Goal: Task Accomplishment & Management: Manage account settings

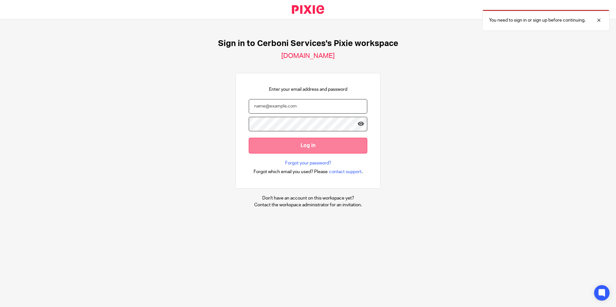
type input "Contact28@cerboniservices.com"
click at [301, 147] on input "Log in" at bounding box center [308, 146] width 118 height 16
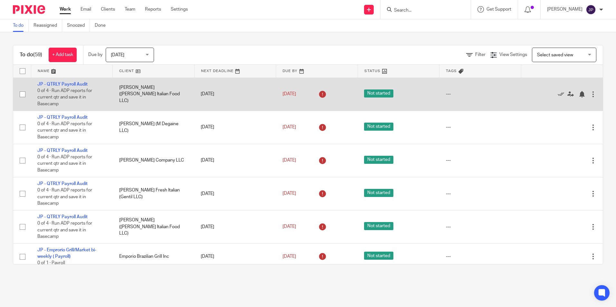
click at [590, 94] on div at bounding box center [593, 94] width 6 height 6
click at [557, 95] on icon at bounding box center [560, 94] width 6 height 6
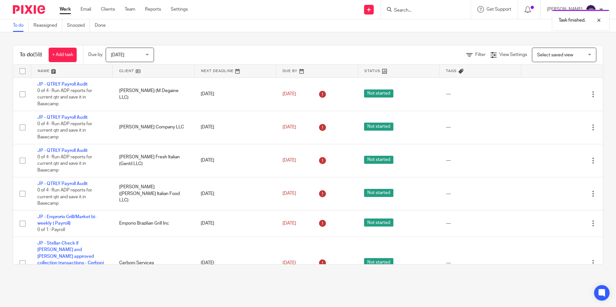
click at [557, 95] on icon at bounding box center [560, 94] width 6 height 6
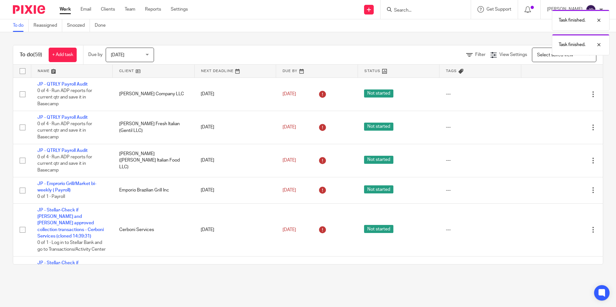
click at [557, 95] on icon at bounding box center [560, 94] width 6 height 6
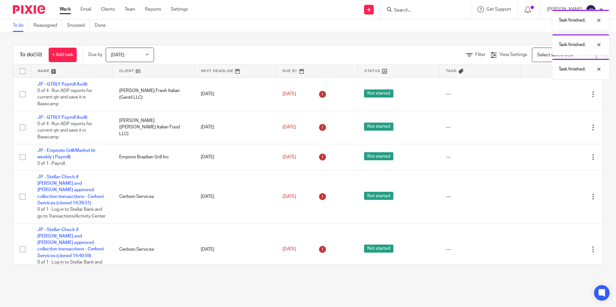
click at [557, 95] on icon at bounding box center [560, 94] width 6 height 6
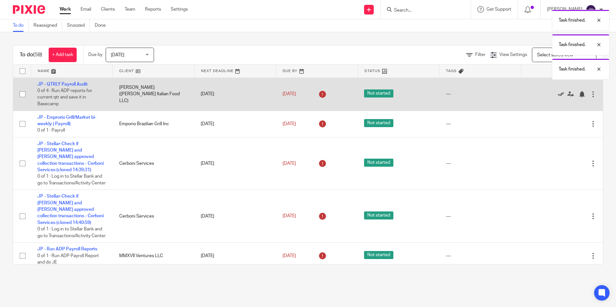
click at [557, 95] on icon at bounding box center [560, 94] width 6 height 6
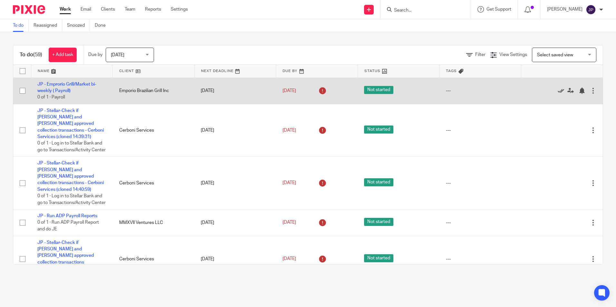
click at [557, 90] on icon at bounding box center [560, 91] width 6 height 6
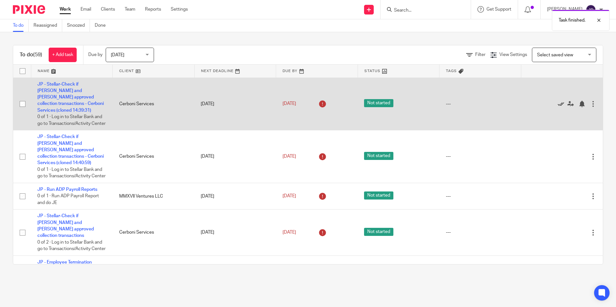
click at [557, 104] on icon at bounding box center [560, 104] width 6 height 6
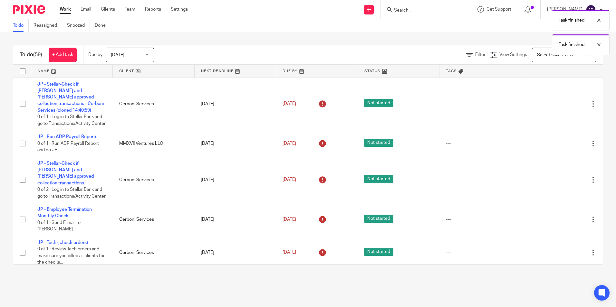
click at [557, 104] on icon at bounding box center [560, 104] width 6 height 6
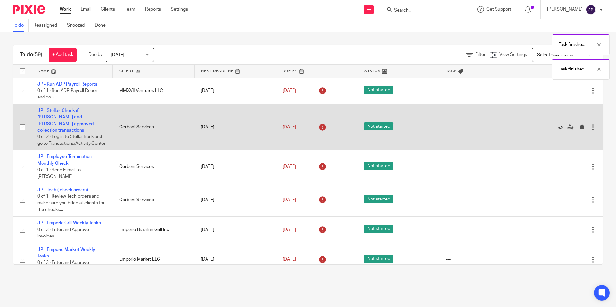
click at [557, 127] on icon at bounding box center [560, 127] width 6 height 6
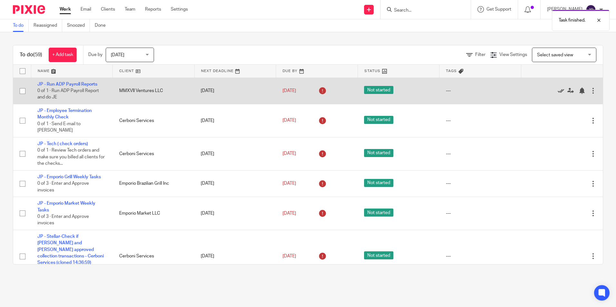
click at [557, 90] on icon at bounding box center [560, 91] width 6 height 6
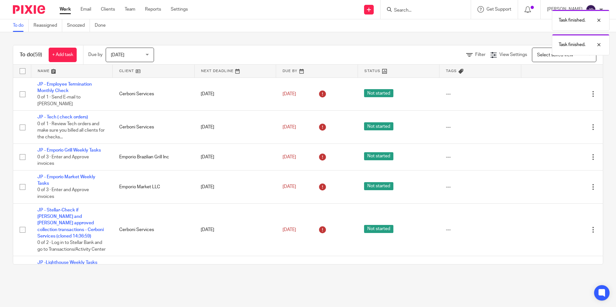
click at [557, 91] on icon at bounding box center [560, 94] width 6 height 6
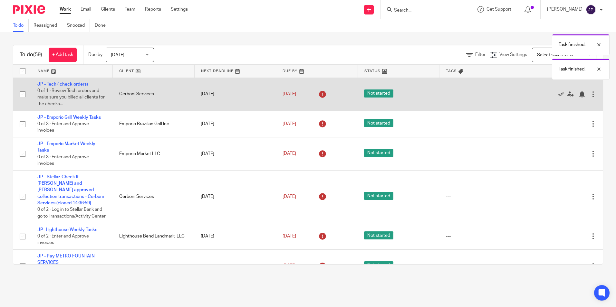
click at [545, 90] on div "Edit task Delete" at bounding box center [561, 94] width 69 height 16
click at [557, 94] on icon at bounding box center [560, 94] width 6 height 6
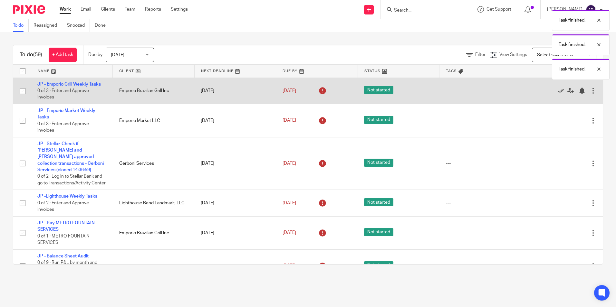
click at [545, 94] on div "Edit task Delete" at bounding box center [561, 91] width 69 height 16
click at [557, 91] on icon at bounding box center [560, 91] width 6 height 6
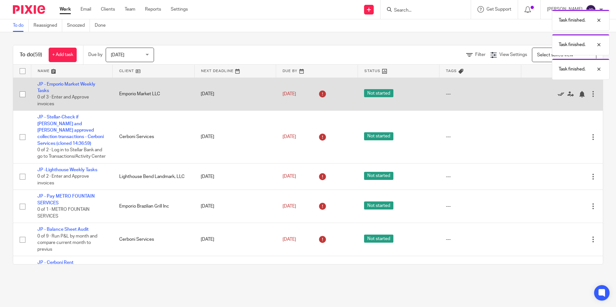
click at [557, 94] on icon at bounding box center [560, 94] width 6 height 6
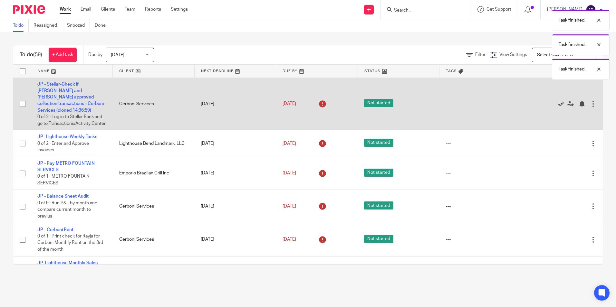
click at [557, 105] on icon at bounding box center [560, 104] width 6 height 6
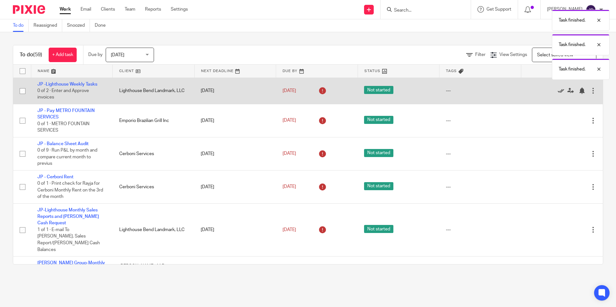
click at [557, 90] on icon at bounding box center [560, 91] width 6 height 6
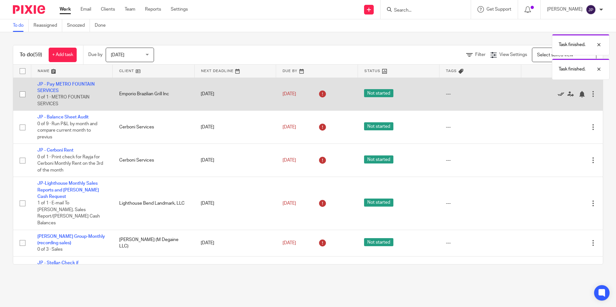
click at [557, 95] on icon at bounding box center [560, 94] width 6 height 6
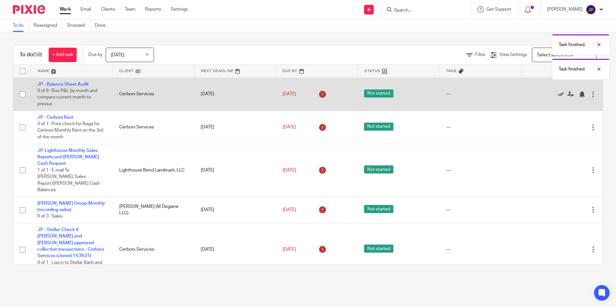
click at [557, 95] on icon at bounding box center [560, 94] width 6 height 6
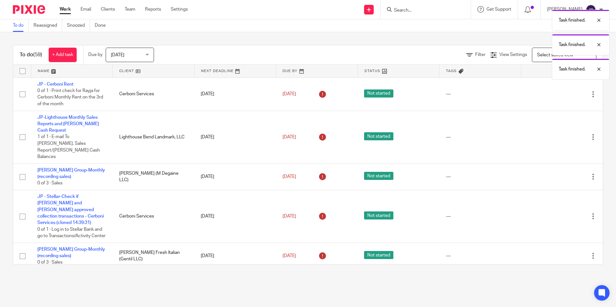
click at [557, 95] on icon at bounding box center [560, 94] width 6 height 6
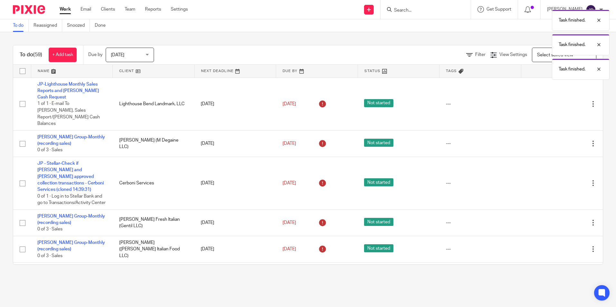
click at [557, 101] on icon at bounding box center [560, 104] width 6 height 6
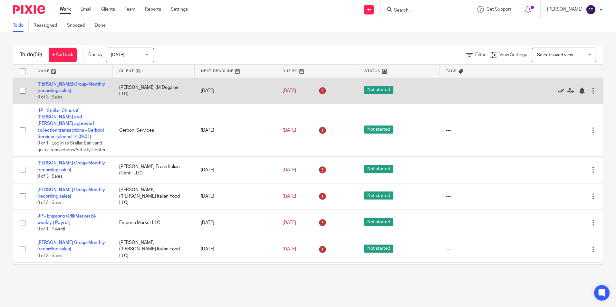
click at [557, 91] on icon at bounding box center [560, 91] width 6 height 6
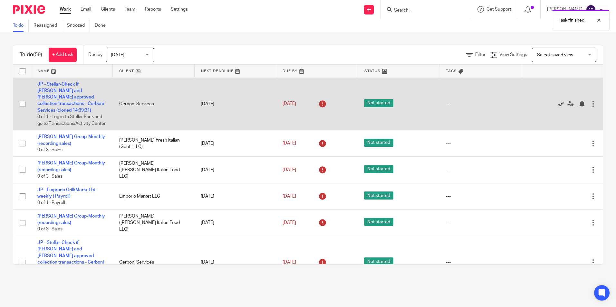
click at [557, 103] on icon at bounding box center [560, 104] width 6 height 6
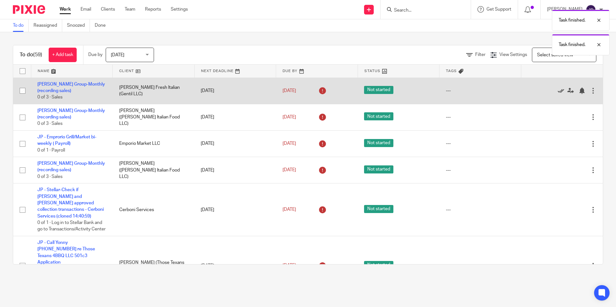
click at [557, 91] on icon at bounding box center [560, 91] width 6 height 6
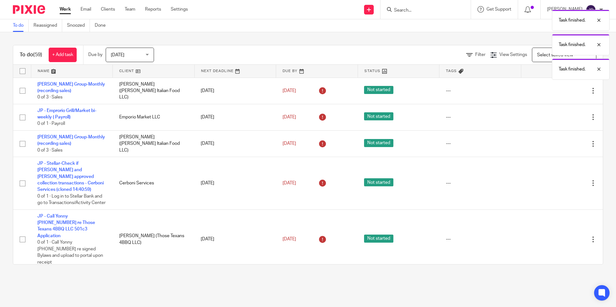
click at [557, 91] on icon at bounding box center [560, 91] width 6 height 6
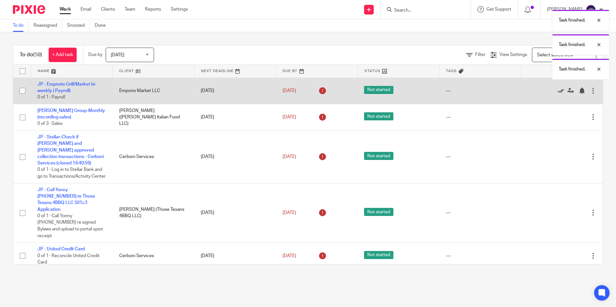
click at [557, 90] on icon at bounding box center [560, 91] width 6 height 6
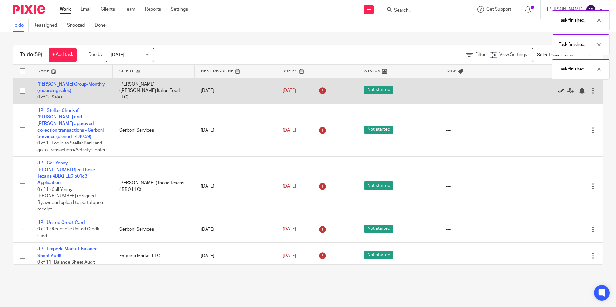
click at [557, 90] on icon at bounding box center [560, 91] width 6 height 6
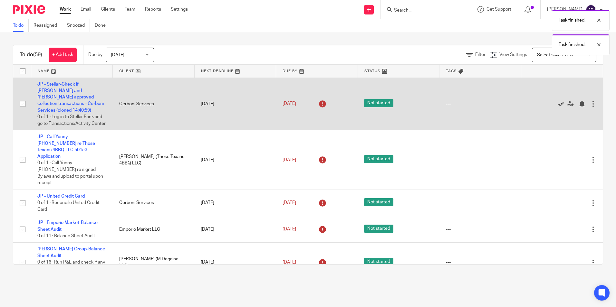
click at [557, 104] on icon at bounding box center [560, 104] width 6 height 6
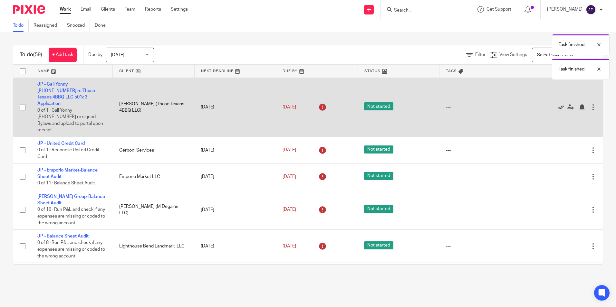
click at [557, 104] on icon at bounding box center [560, 107] width 6 height 6
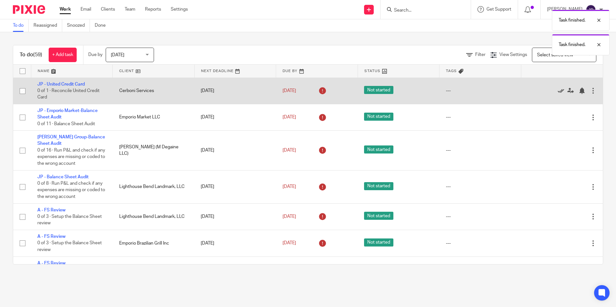
click at [557, 93] on icon at bounding box center [560, 91] width 6 height 6
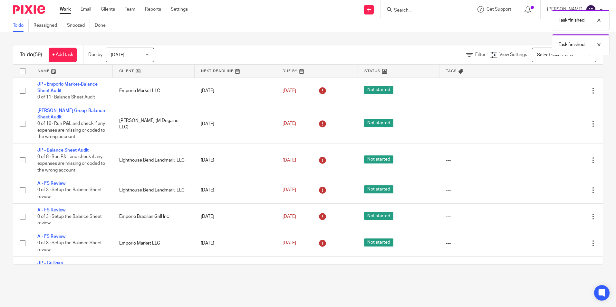
click at [557, 93] on icon at bounding box center [560, 91] width 6 height 6
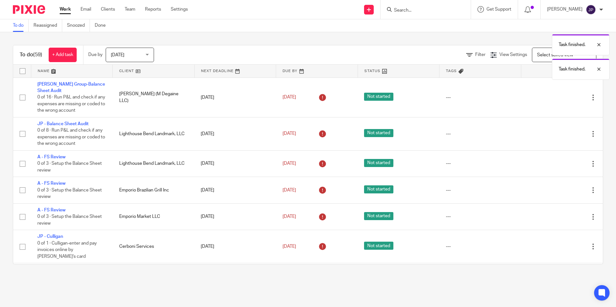
click at [544, 93] on div "Edit task Delete" at bounding box center [561, 97] width 69 height 16
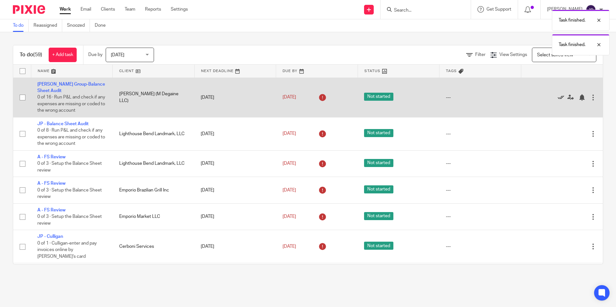
click at [557, 99] on icon at bounding box center [560, 97] width 6 height 6
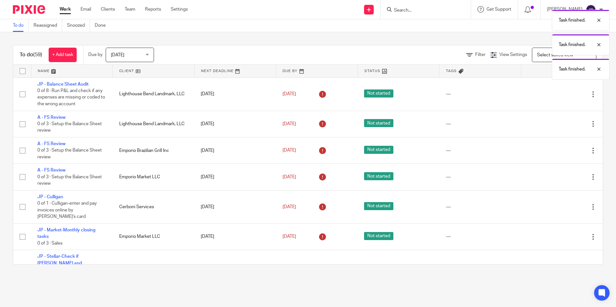
click at [547, 99] on div "Edit task Delete" at bounding box center [561, 94] width 69 height 16
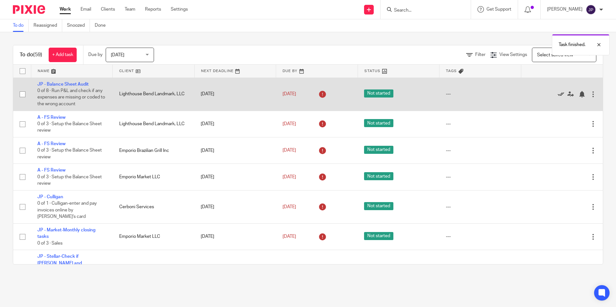
click at [557, 96] on icon at bounding box center [560, 94] width 6 height 6
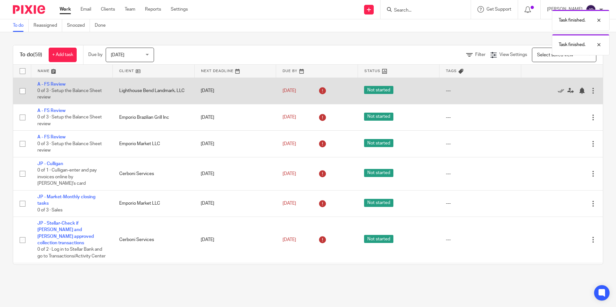
click at [24, 93] on input "checkbox" at bounding box center [22, 91] width 12 height 12
checkbox input "true"
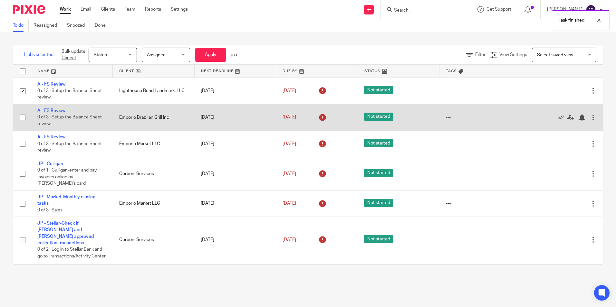
click at [23, 116] on input "checkbox" at bounding box center [22, 117] width 12 height 12
checkbox input "true"
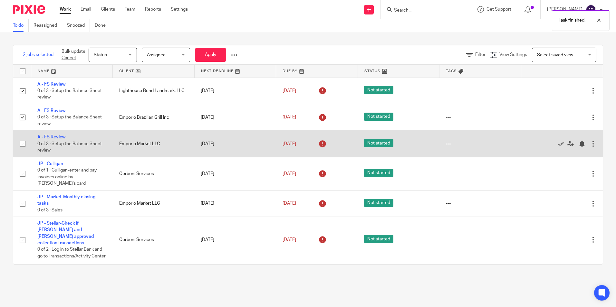
click at [23, 145] on input "checkbox" at bounding box center [22, 144] width 12 height 12
checkbox input "true"
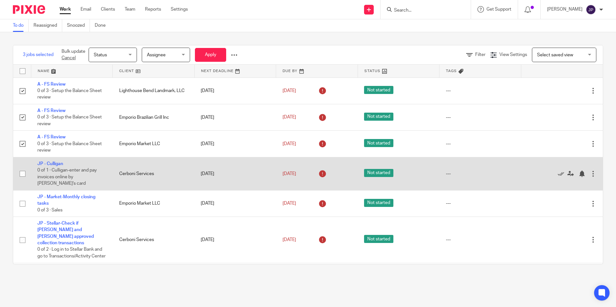
click at [22, 175] on input "checkbox" at bounding box center [22, 174] width 12 height 12
checkbox input "true"
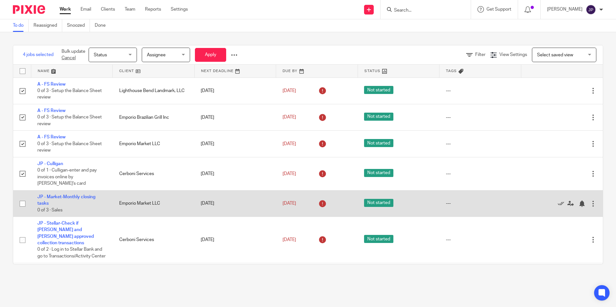
click at [24, 198] on input "checkbox" at bounding box center [22, 204] width 12 height 12
checkbox input "true"
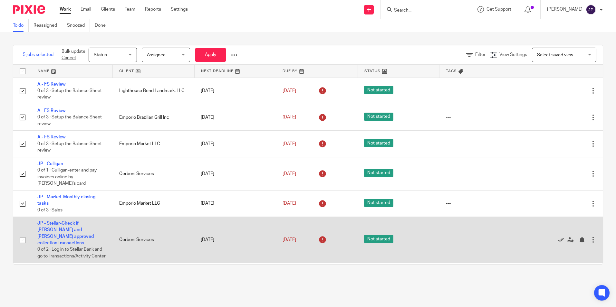
click at [22, 234] on input "checkbox" at bounding box center [22, 240] width 12 height 12
checkbox input "true"
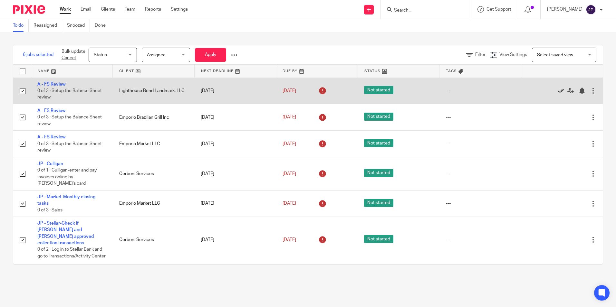
click at [557, 93] on icon at bounding box center [560, 91] width 6 height 6
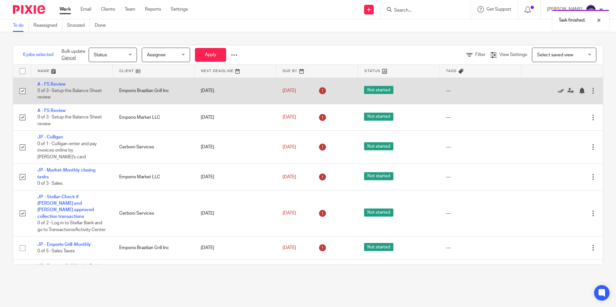
click at [557, 90] on icon at bounding box center [560, 91] width 6 height 6
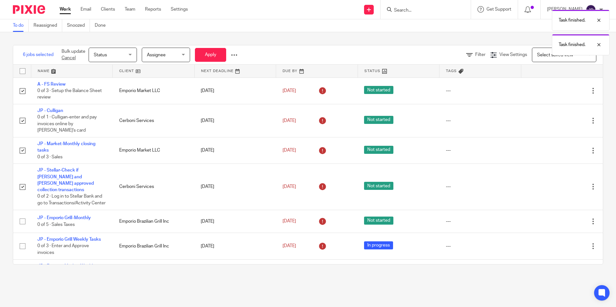
click at [557, 90] on icon at bounding box center [560, 91] width 6 height 6
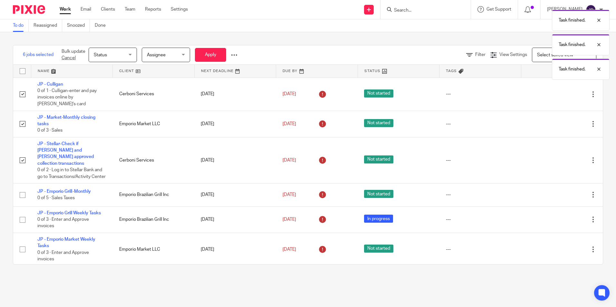
click at [557, 91] on icon at bounding box center [560, 94] width 6 height 6
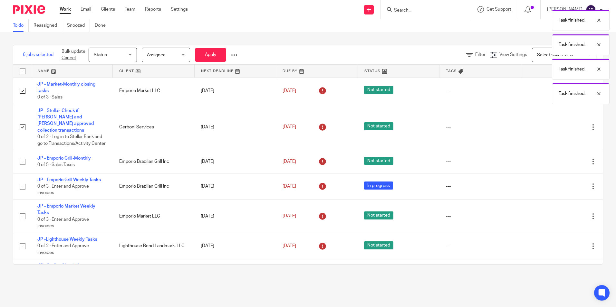
click at [547, 90] on div "Task finished. Task finished. Task finished. Task finished." at bounding box center [458, 55] width 301 height 98
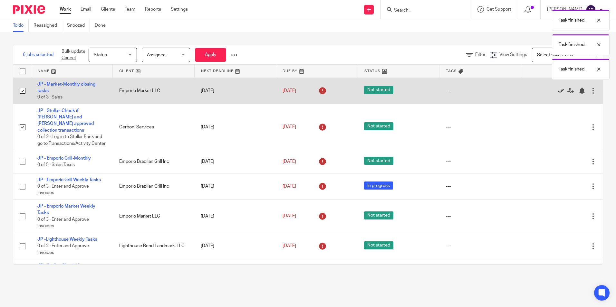
click at [557, 90] on icon at bounding box center [560, 91] width 6 height 6
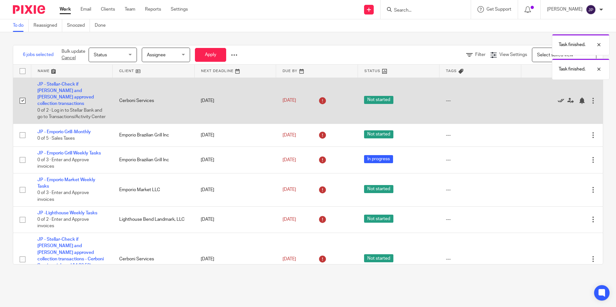
click at [557, 101] on icon at bounding box center [560, 101] width 6 height 6
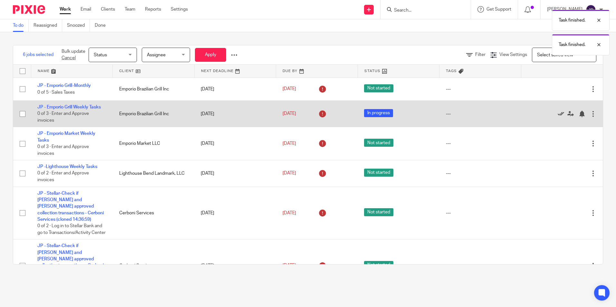
click at [557, 116] on icon at bounding box center [560, 114] width 6 height 6
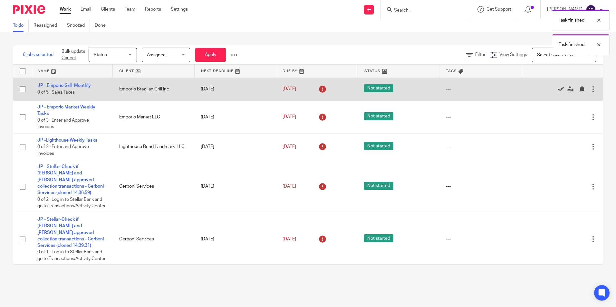
click at [557, 89] on icon at bounding box center [560, 89] width 6 height 6
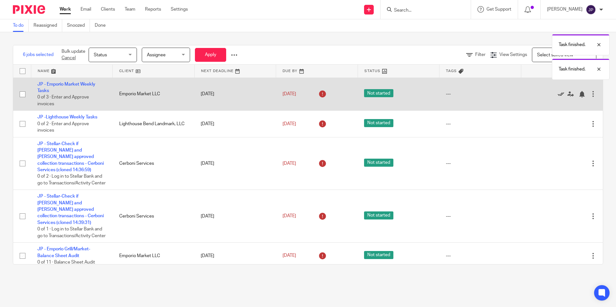
click at [557, 95] on icon at bounding box center [560, 94] width 6 height 6
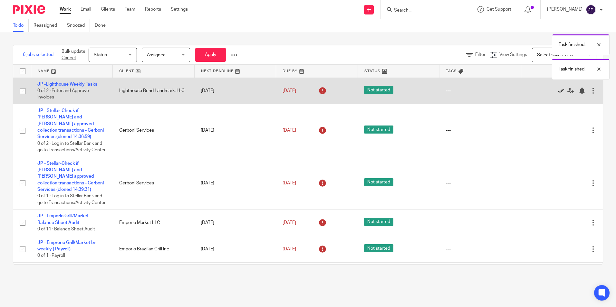
click at [557, 91] on icon at bounding box center [560, 91] width 6 height 6
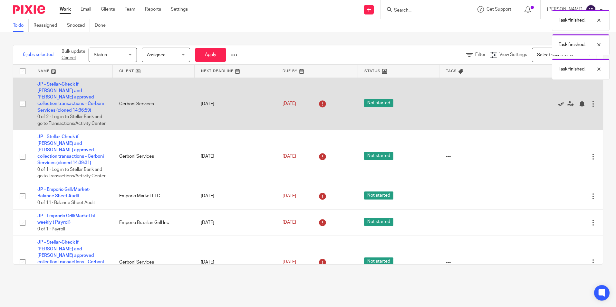
click at [557, 103] on icon at bounding box center [560, 104] width 6 height 6
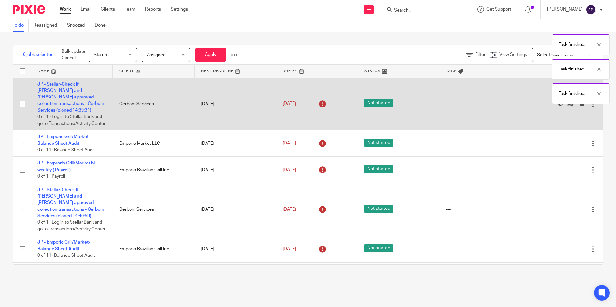
click at [557, 104] on icon at bounding box center [560, 104] width 6 height 6
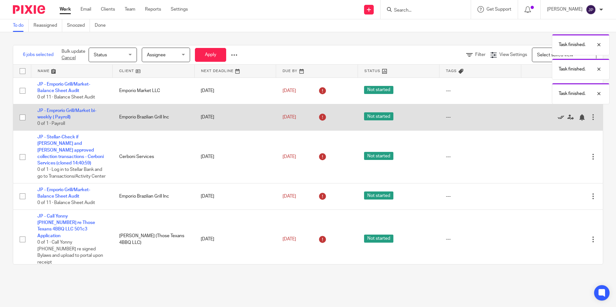
click at [557, 116] on icon at bounding box center [560, 117] width 6 height 6
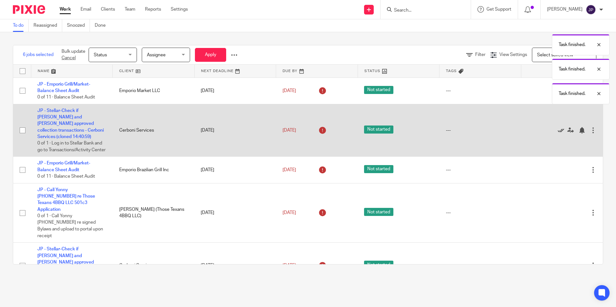
click at [557, 128] on icon at bounding box center [560, 130] width 6 height 6
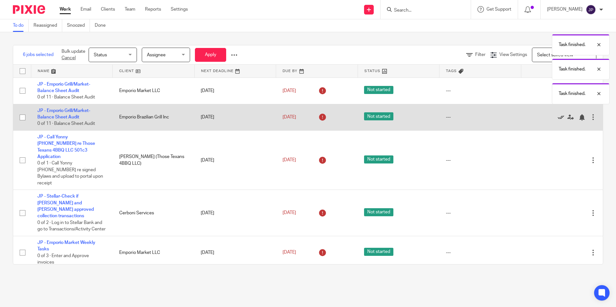
click at [557, 119] on icon at bounding box center [560, 117] width 6 height 6
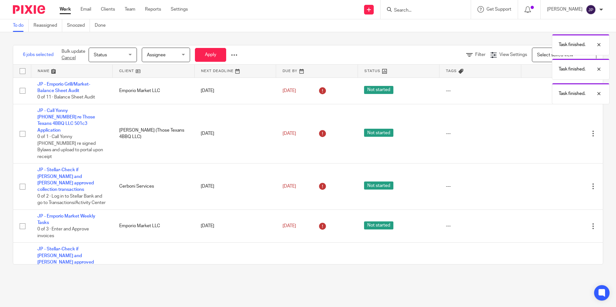
click at [537, 89] on div "Task finished. Task finished. Task finished. Task finished." at bounding box center [458, 55] width 301 height 98
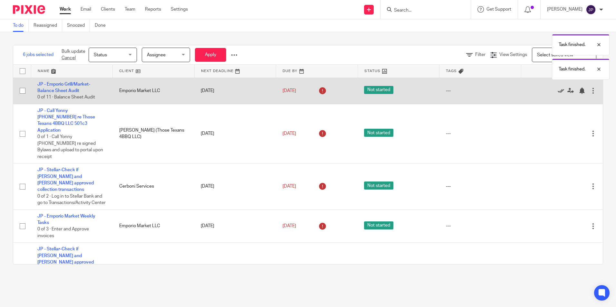
click at [557, 92] on icon at bounding box center [560, 91] width 6 height 6
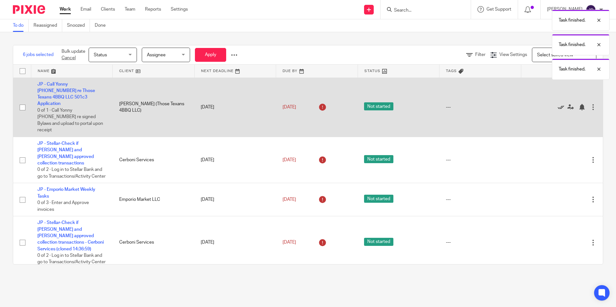
click at [557, 104] on icon at bounding box center [560, 107] width 6 height 6
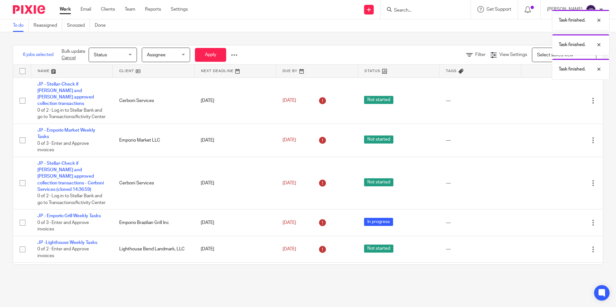
click at [557, 101] on icon at bounding box center [560, 101] width 6 height 6
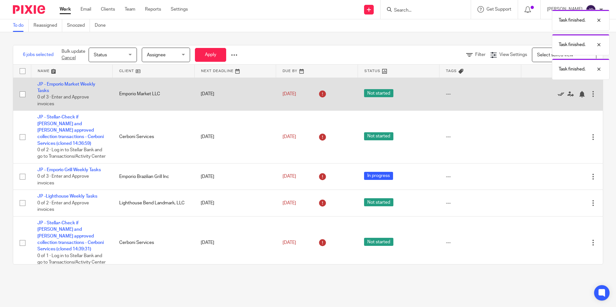
click at [557, 95] on icon at bounding box center [560, 94] width 6 height 6
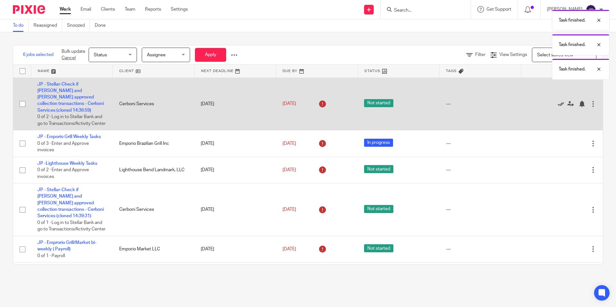
click at [557, 105] on icon at bounding box center [560, 104] width 6 height 6
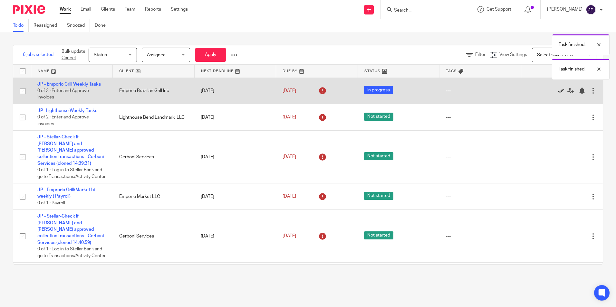
click at [557, 92] on icon at bounding box center [560, 91] width 6 height 6
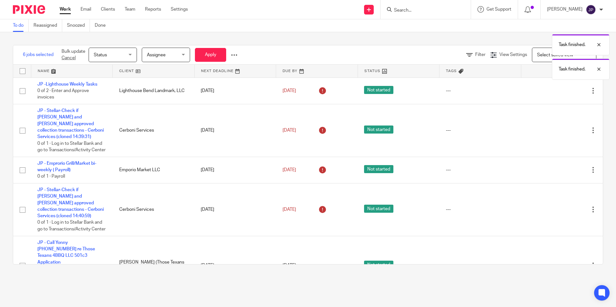
click at [557, 92] on icon at bounding box center [560, 91] width 6 height 6
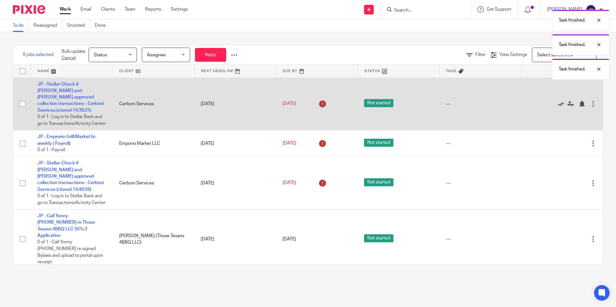
click at [557, 105] on icon at bounding box center [560, 104] width 6 height 6
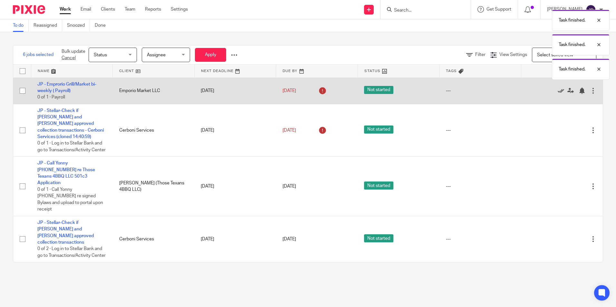
click at [557, 91] on icon at bounding box center [560, 91] width 6 height 6
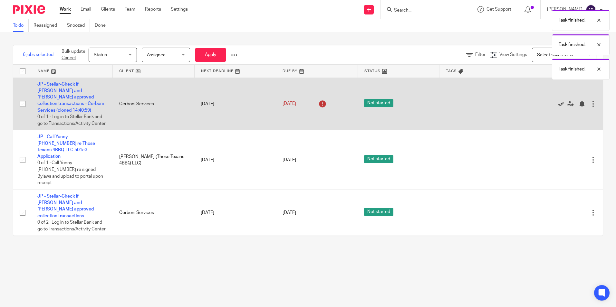
click at [557, 103] on icon at bounding box center [560, 104] width 6 height 6
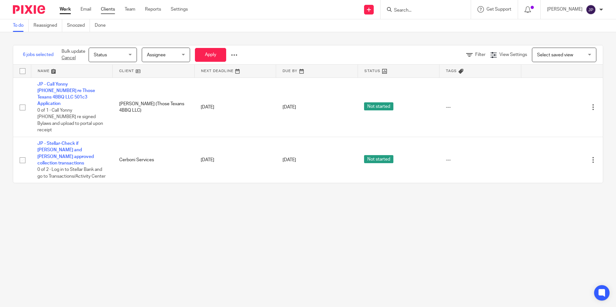
click at [108, 9] on link "Clients" at bounding box center [108, 9] width 14 height 6
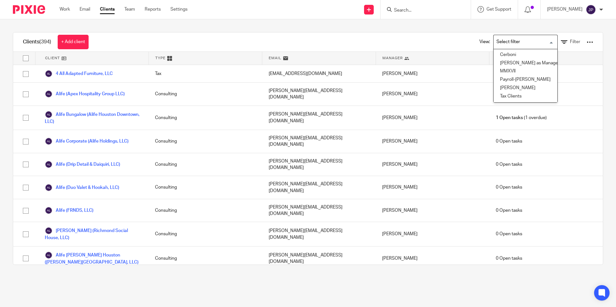
click at [543, 41] on input "Search for option" at bounding box center [524, 41] width 60 height 11
click at [517, 61] on li "Julia as Manager" at bounding box center [525, 63] width 64 height 8
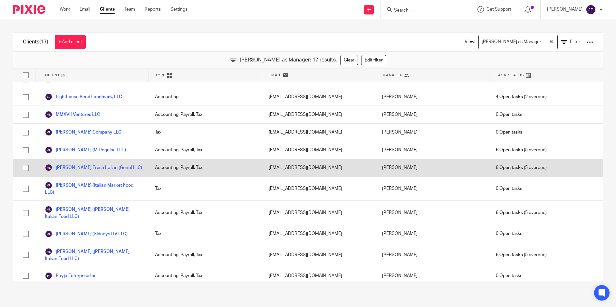
scroll to position [97, 0]
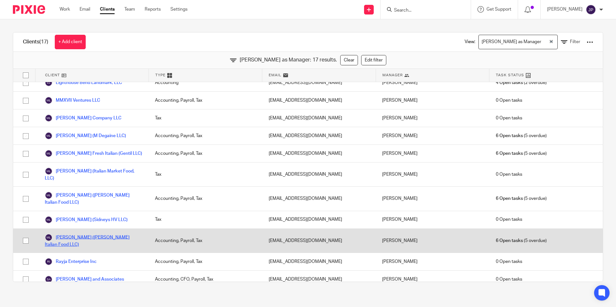
click at [107, 234] on link "[PERSON_NAME] ([PERSON_NAME] Italian Food LLC)" at bounding box center [93, 241] width 97 height 14
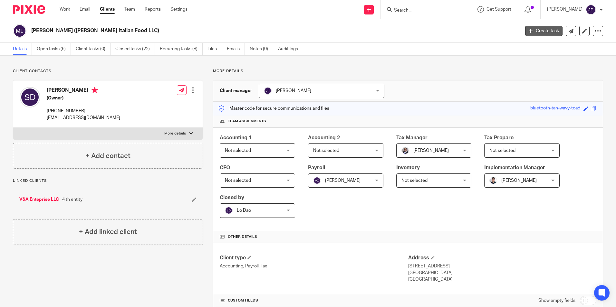
click at [533, 30] on link "Create task" at bounding box center [543, 31] width 37 height 10
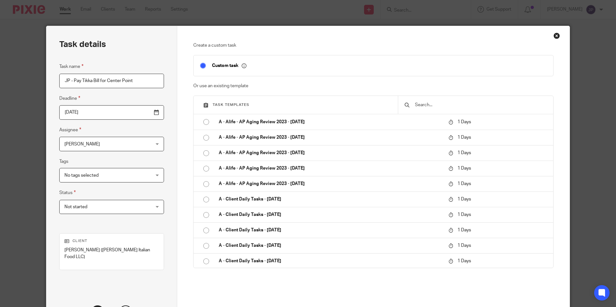
type input "JP - Pay Tikka Bill for Center Point"
click at [140, 112] on input "2025-08-20" at bounding box center [111, 112] width 105 height 14
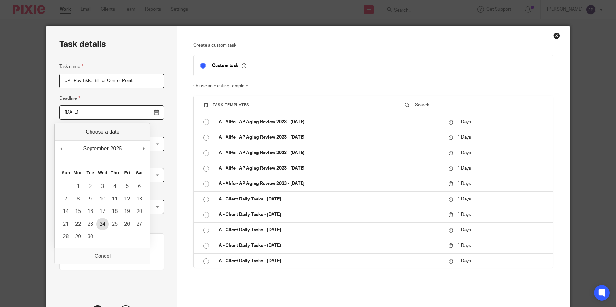
type input "[DATE]"
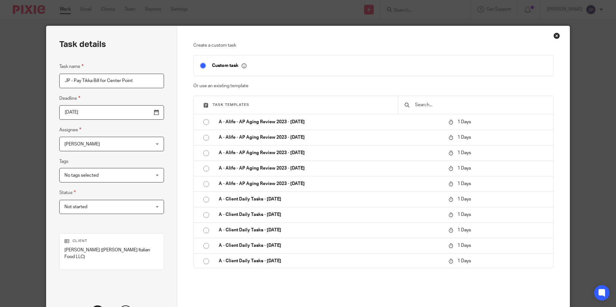
click at [144, 177] on div "No tags selected" at bounding box center [111, 175] width 105 height 14
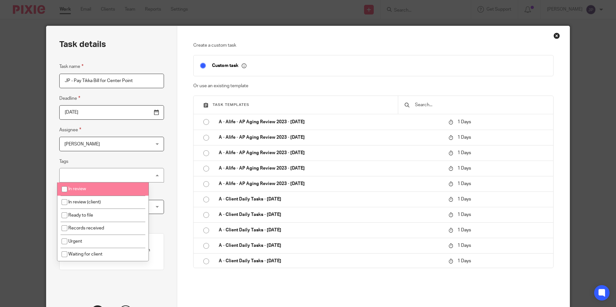
click at [148, 156] on div "Task name JP - Pay Tikka Bill for Center Point Deadline 2025-09-24 Assignee Jul…" at bounding box center [111, 142] width 105 height 158
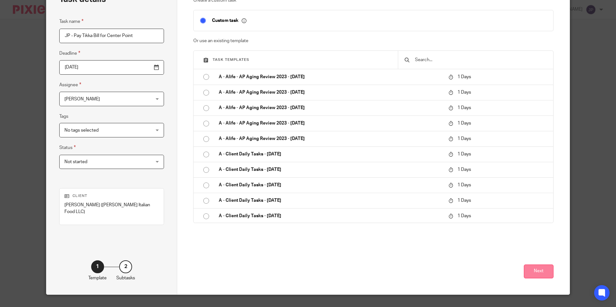
scroll to position [52, 0]
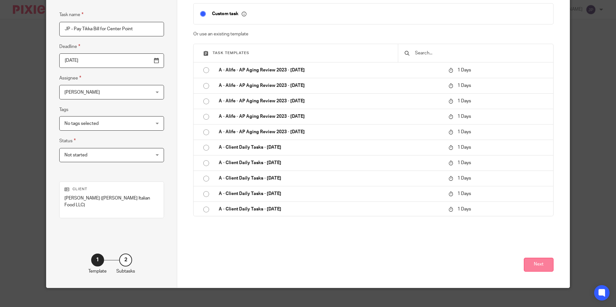
click at [538, 261] on button "Next" at bounding box center [539, 265] width 30 height 14
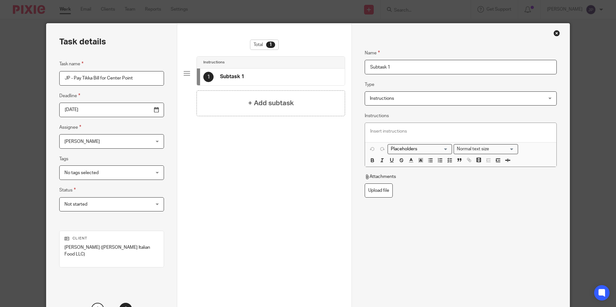
scroll to position [0, 0]
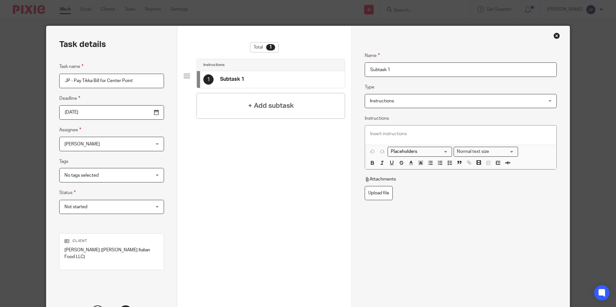
drag, startPoint x: 88, startPoint y: 83, endPoint x: 131, endPoint y: 85, distance: 43.2
click at [131, 85] on input "JP - Pay Tikka Bill for Center Point" at bounding box center [111, 81] width 105 height 14
drag, startPoint x: 392, startPoint y: 70, endPoint x: 363, endPoint y: 68, distance: 29.4
click at [364, 68] on input "Subtask 1" at bounding box center [460, 69] width 192 height 14
paste input "Pay Tikka Bill for Center Point"
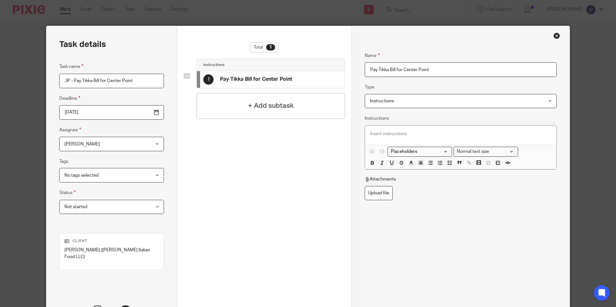
type input "Pay Tikka Bill for Center Point"
click at [378, 136] on p at bounding box center [460, 134] width 181 height 6
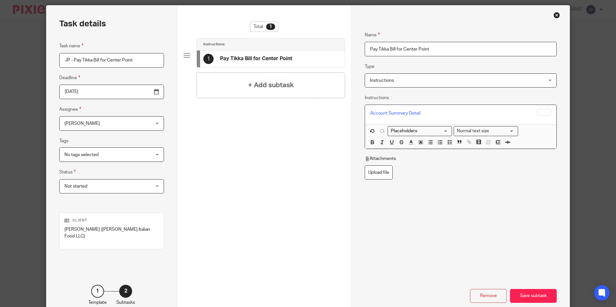
scroll to position [32, 0]
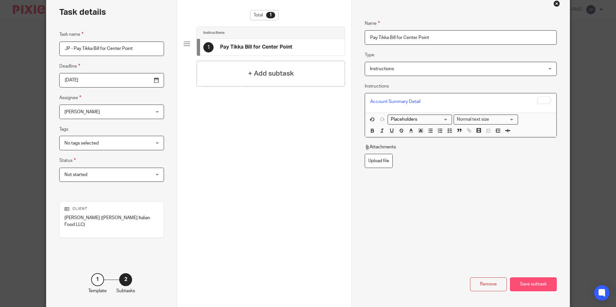
click at [531, 278] on div "Save subtask" at bounding box center [533, 285] width 47 height 14
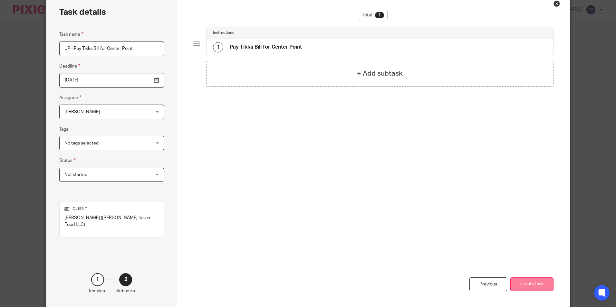
click at [527, 279] on button "Create task" at bounding box center [531, 285] width 43 height 14
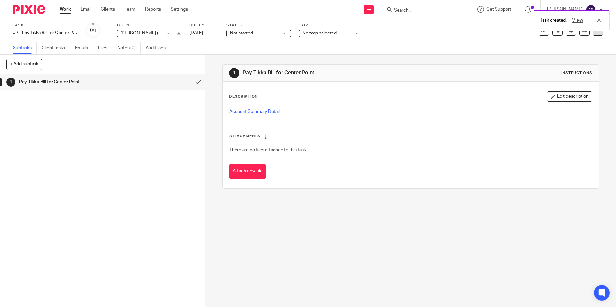
click at [594, 33] on icon at bounding box center [597, 30] width 6 height 6
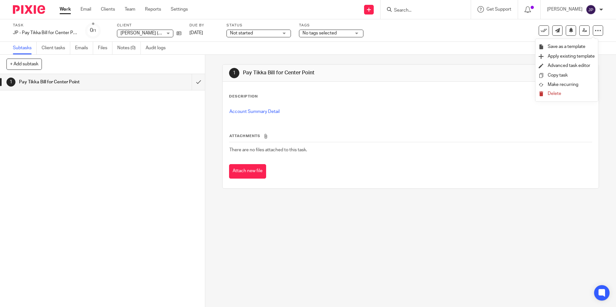
click at [572, 85] on span "Make recurring" at bounding box center [562, 84] width 31 height 5
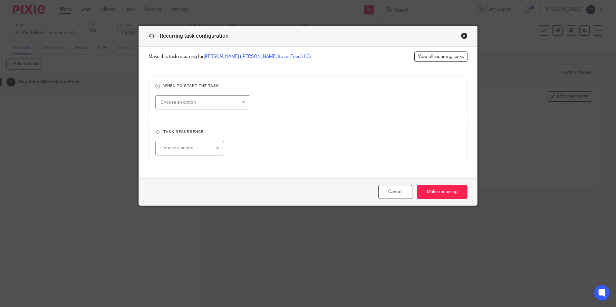
click at [240, 102] on div "Choose an option" at bounding box center [202, 102] width 95 height 14
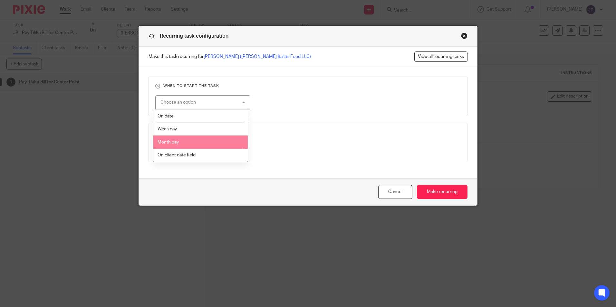
click at [185, 140] on li "Month day" at bounding box center [200, 142] width 94 height 13
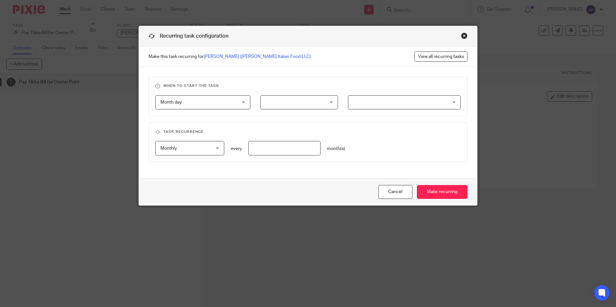
click at [328, 102] on div at bounding box center [299, 102] width 78 height 14
click at [453, 100] on div at bounding box center [404, 102] width 112 height 14
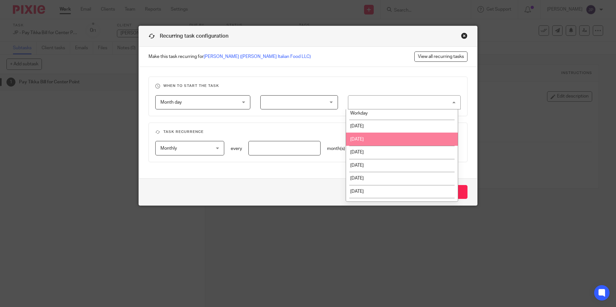
scroll to position [19, 0]
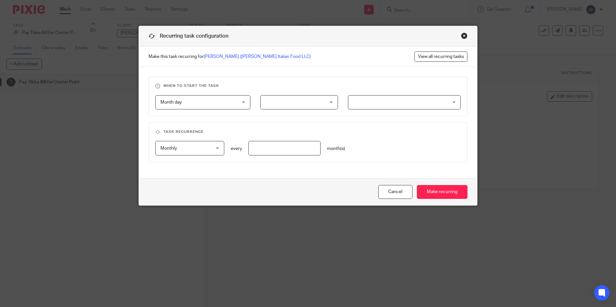
click at [327, 102] on div at bounding box center [299, 102] width 78 height 14
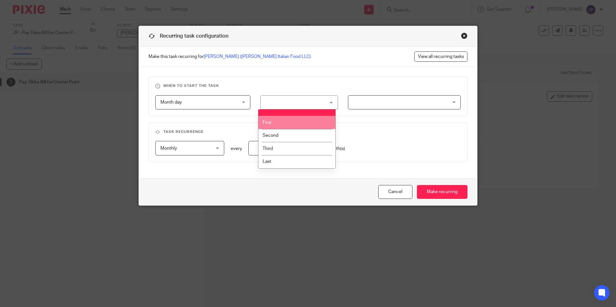
click at [299, 121] on li "First" at bounding box center [296, 122] width 77 height 13
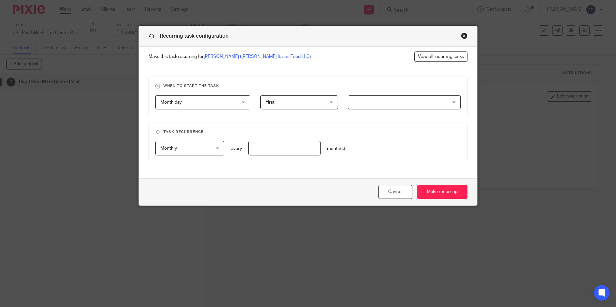
click at [454, 104] on div at bounding box center [404, 102] width 112 height 14
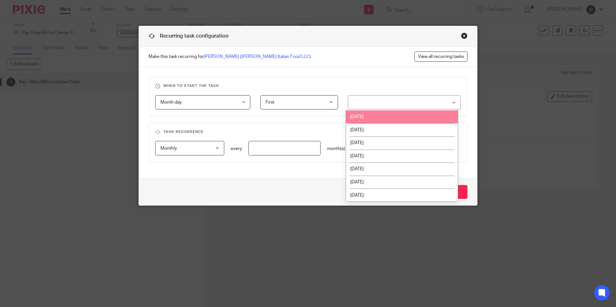
click at [368, 115] on li "Monday" at bounding box center [402, 116] width 112 height 13
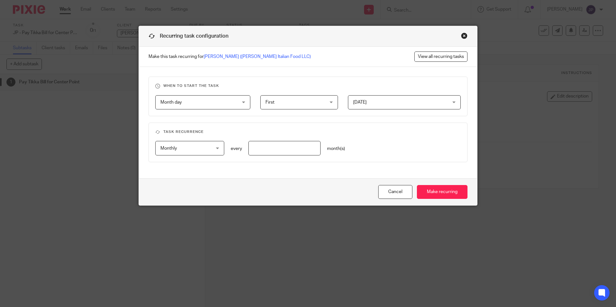
click at [262, 150] on input "number" at bounding box center [284, 148] width 72 height 14
type input "1"
click at [241, 101] on div "Month day Month day" at bounding box center [202, 102] width 95 height 14
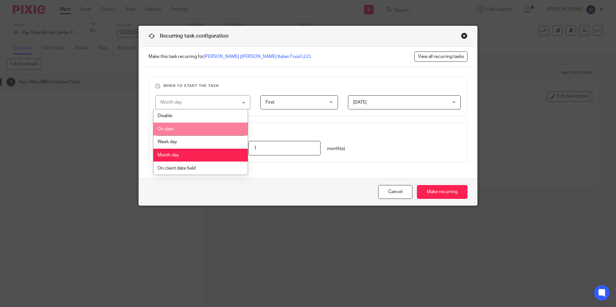
click at [186, 128] on li "On date" at bounding box center [200, 129] width 94 height 13
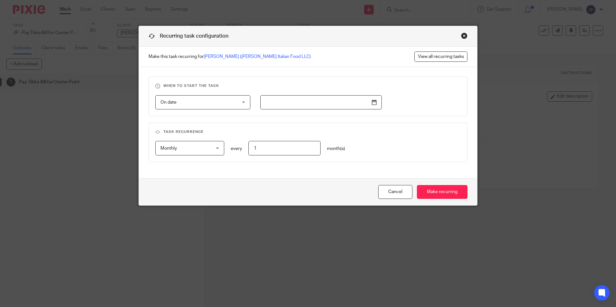
click at [373, 103] on input "text" at bounding box center [320, 102] width 121 height 14
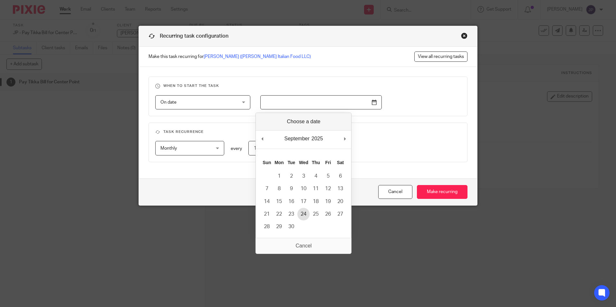
type input "2025-09-24"
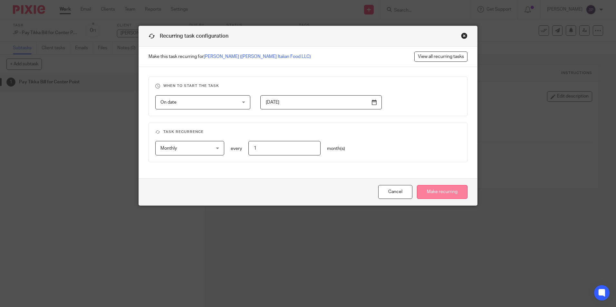
click at [437, 192] on input "Make recurring" at bounding box center [442, 192] width 51 height 14
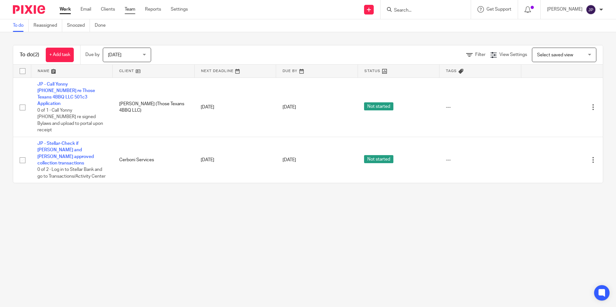
click at [130, 9] on link "Team" at bounding box center [130, 9] width 11 height 6
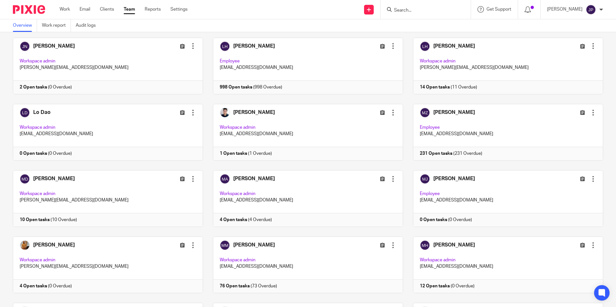
scroll to position [676, 0]
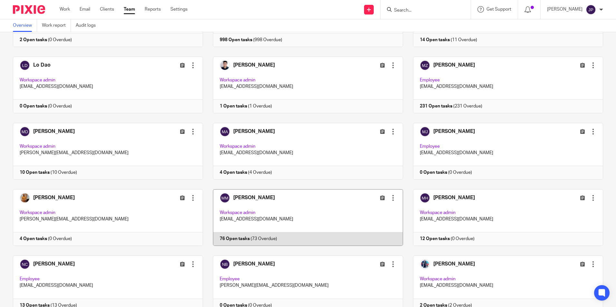
click at [390, 199] on div at bounding box center [393, 198] width 6 height 6
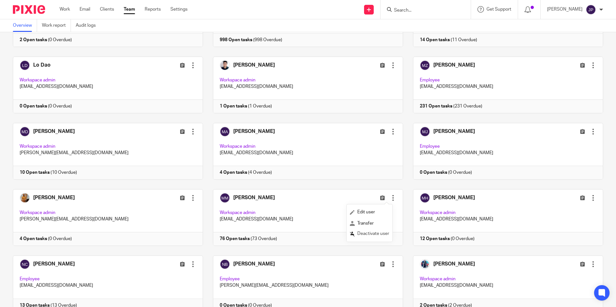
click at [383, 234] on span "Deactivate user" at bounding box center [373, 233] width 32 height 5
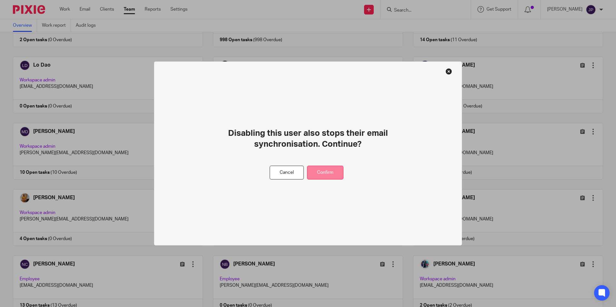
click at [329, 171] on button "Confirm" at bounding box center [325, 173] width 36 height 14
